Goal: Task Accomplishment & Management: Manage account settings

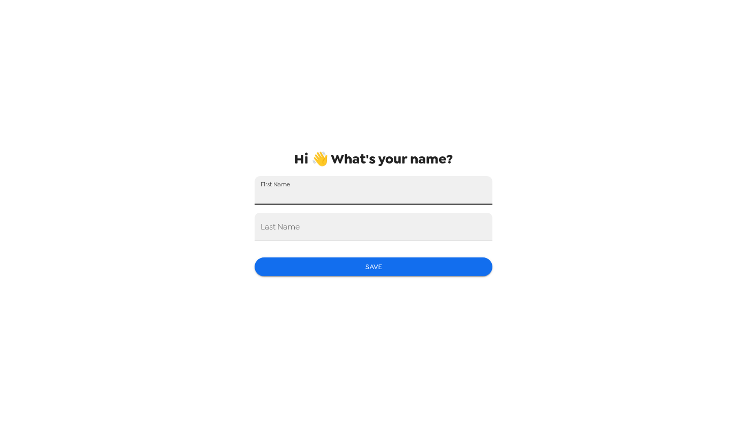
click at [366, 191] on input "First Name" at bounding box center [374, 190] width 238 height 28
type input "Sofía"
click at [318, 229] on input "Last Name" at bounding box center [374, 227] width 238 height 28
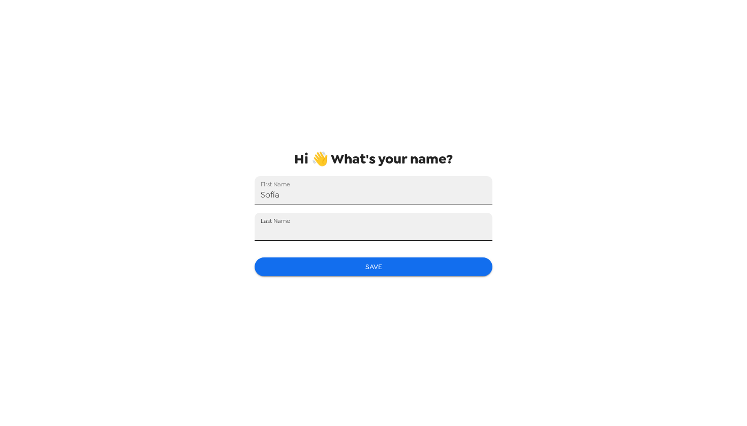
click at [296, 239] on input "Last Name" at bounding box center [374, 227] width 238 height 28
type input "[PERSON_NAME]"
click at [395, 267] on button "Save" at bounding box center [374, 267] width 238 height 19
